Goal: Book appointment/travel/reservation

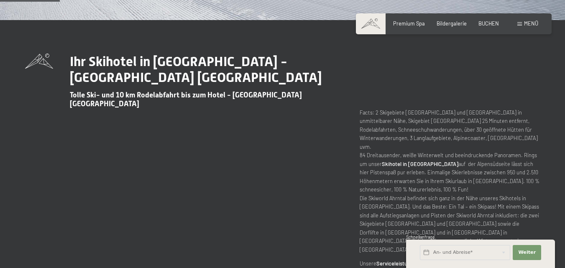
scroll to position [293, 0]
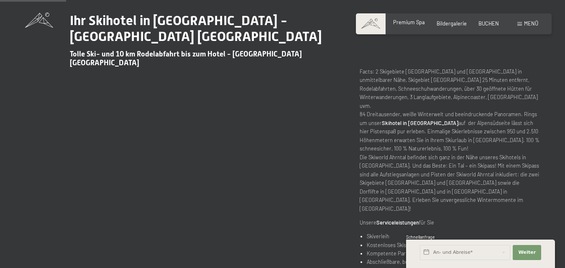
click at [408, 23] on span "Premium Spa" at bounding box center [409, 22] width 32 height 7
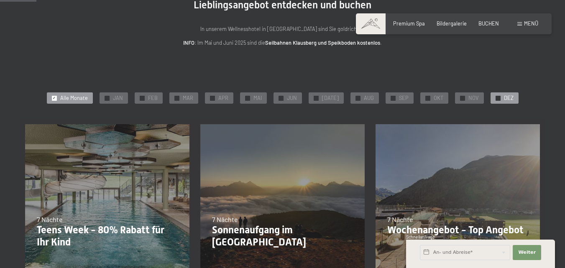
click at [499, 97] on div "✓ DEZ" at bounding box center [505, 98] width 28 height 12
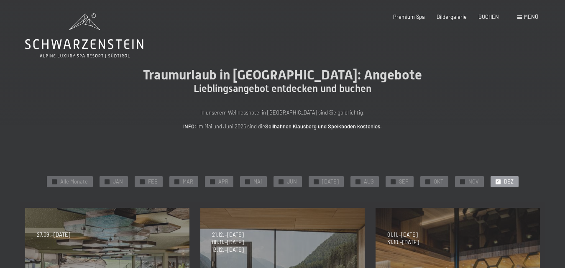
click at [531, 17] on span "Menü" at bounding box center [531, 16] width 14 height 7
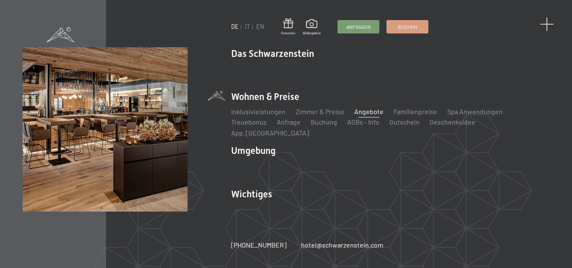
click at [546, 22] on span at bounding box center [546, 25] width 14 height 14
